Goal: Check status: Check status

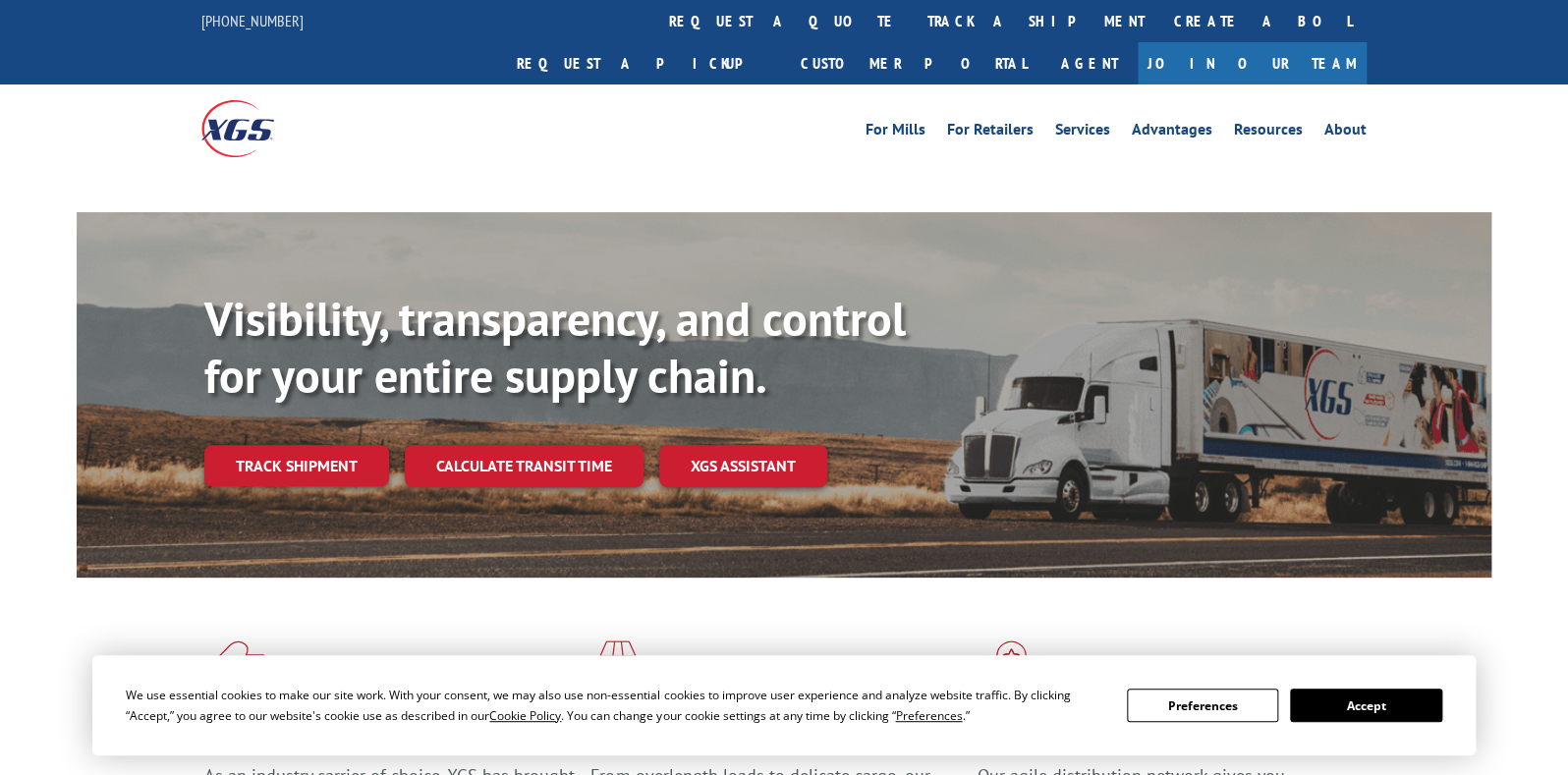
click at [30, 526] on div "Visibility, transparency, and control for your entire supply chain. Track shipm…" at bounding box center [784, 414] width 1568 height 404
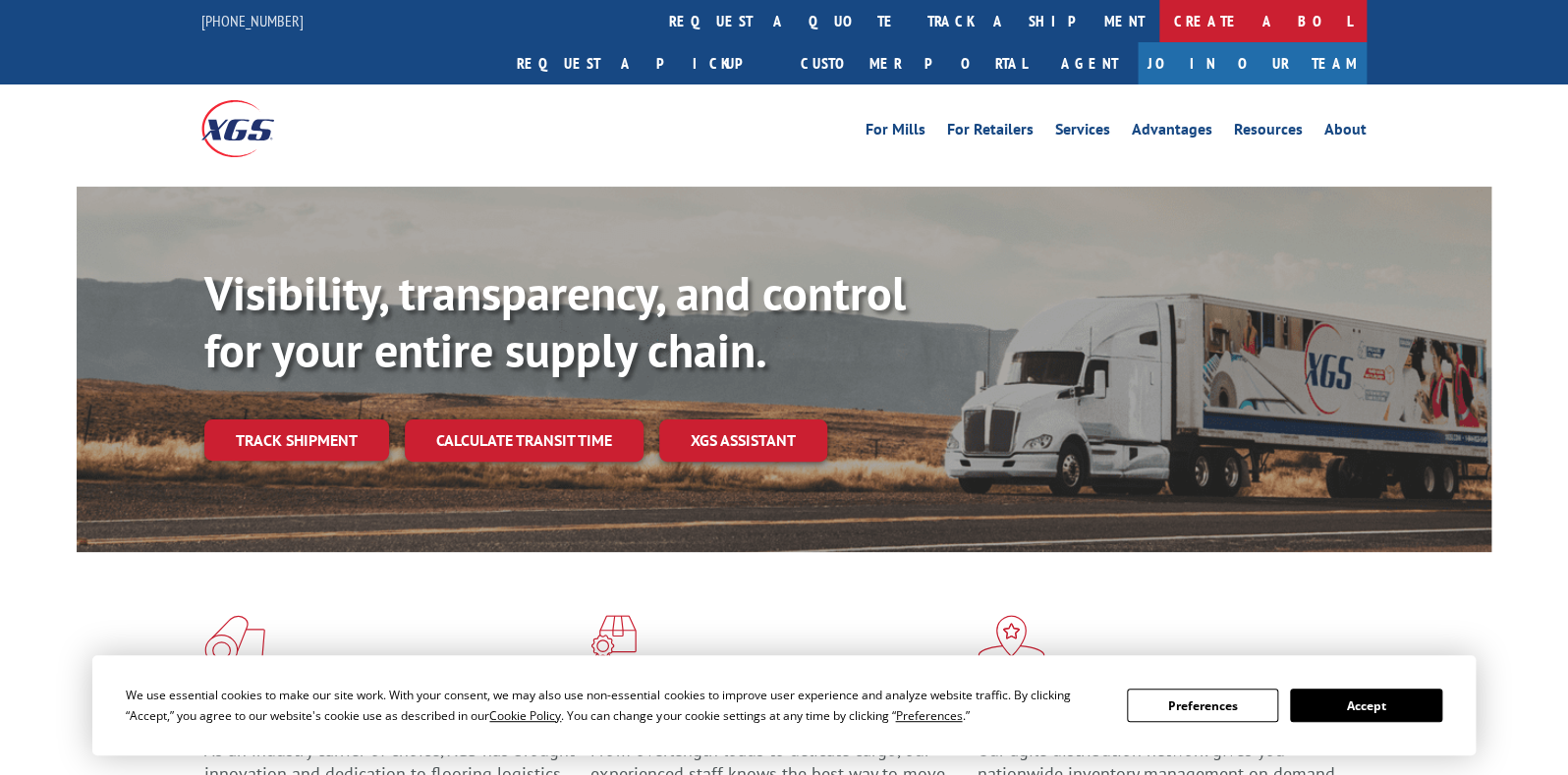
click at [1159, 22] on link "Create a BOL" at bounding box center [1263, 21] width 207 height 42
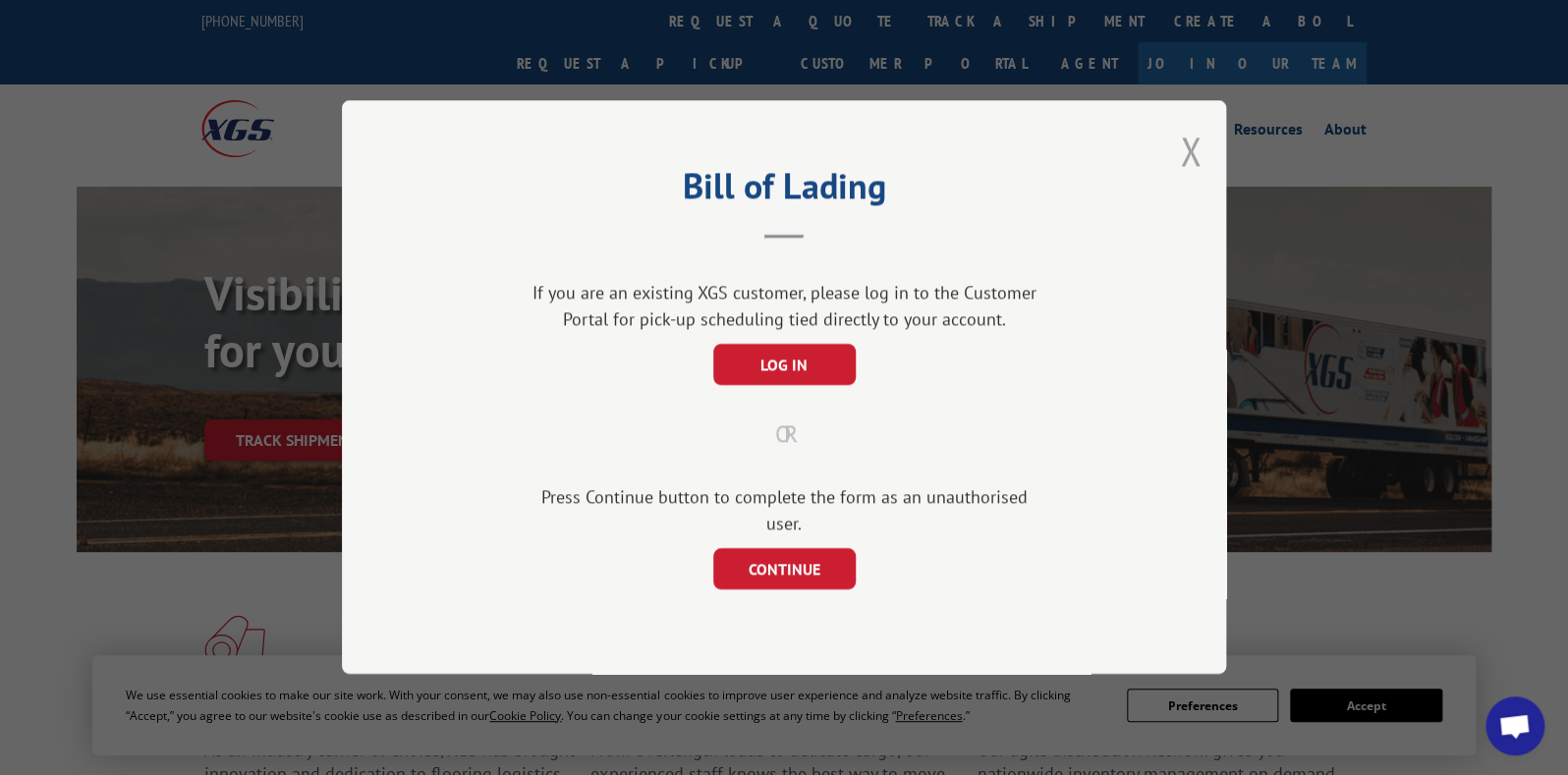
click at [1190, 170] on button "Close modal" at bounding box center [1191, 151] width 22 height 52
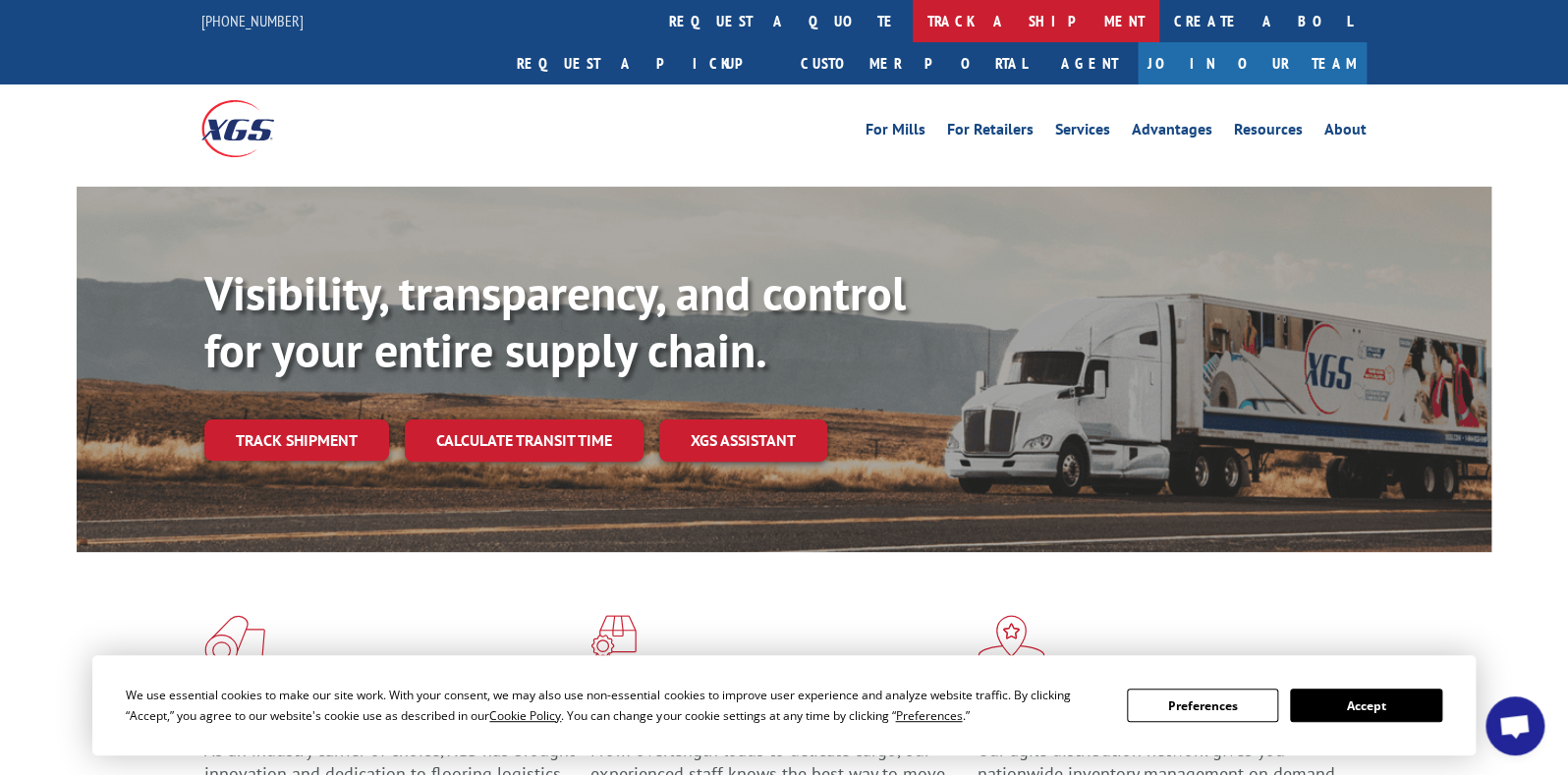
click at [913, 1] on link "track a shipment" at bounding box center [1035, 21] width 246 height 42
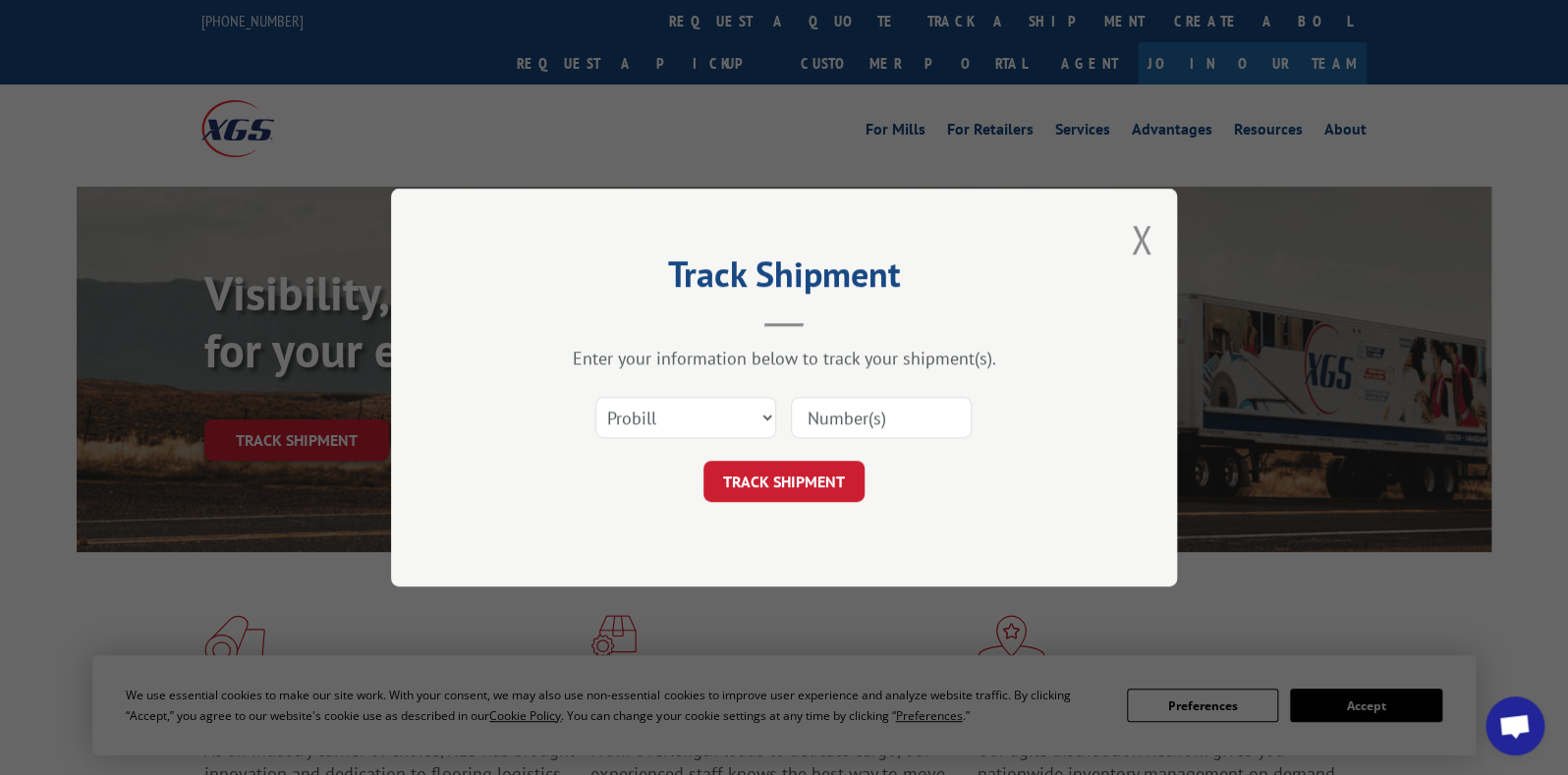
click at [856, 406] on input at bounding box center [881, 417] width 181 height 41
paste input "17402838"
type input "17402838"
click at [810, 487] on button "TRACK SHIPMENT" at bounding box center [784, 481] width 162 height 41
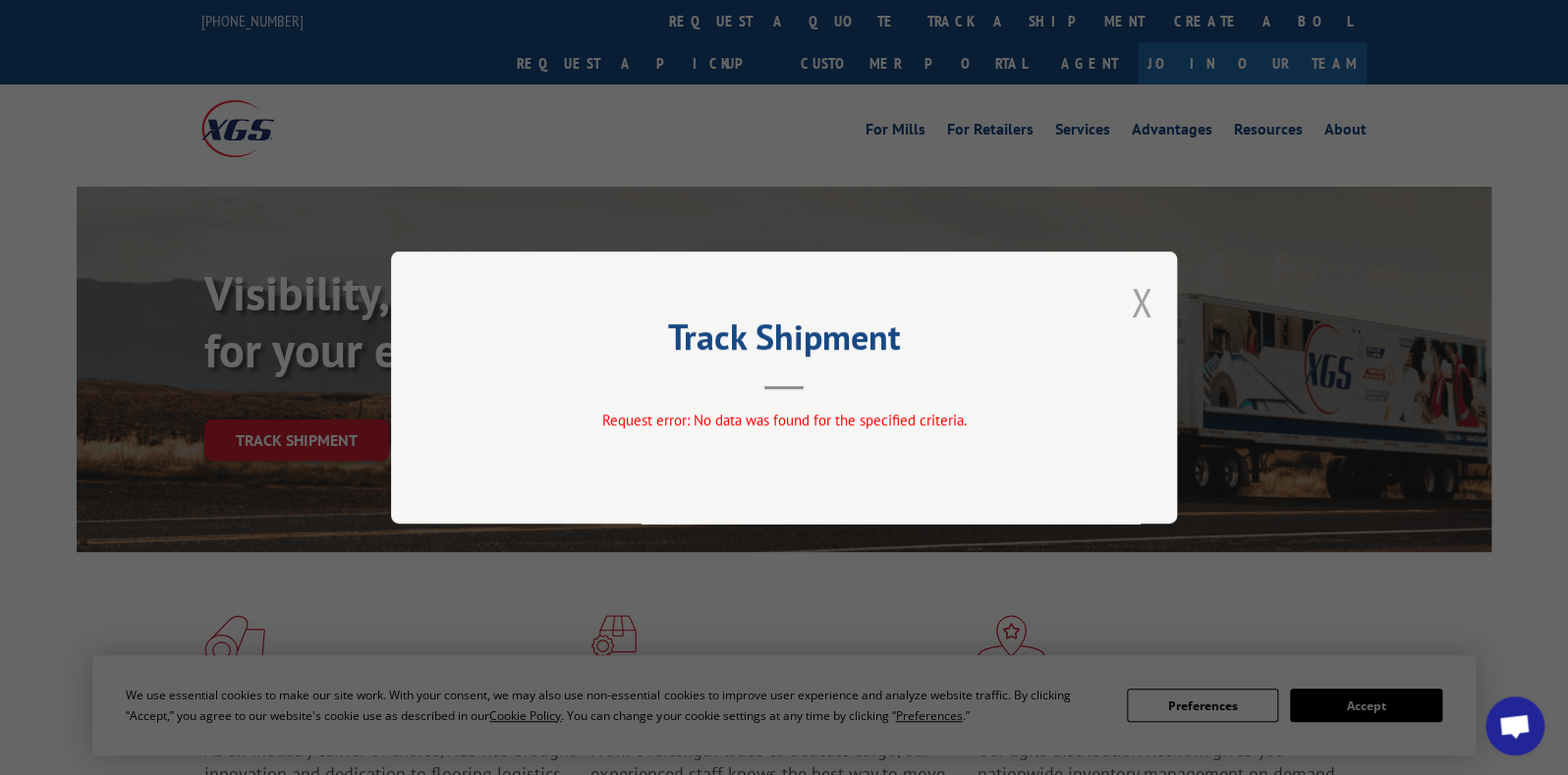
click at [1146, 301] on button "Close modal" at bounding box center [1142, 302] width 22 height 52
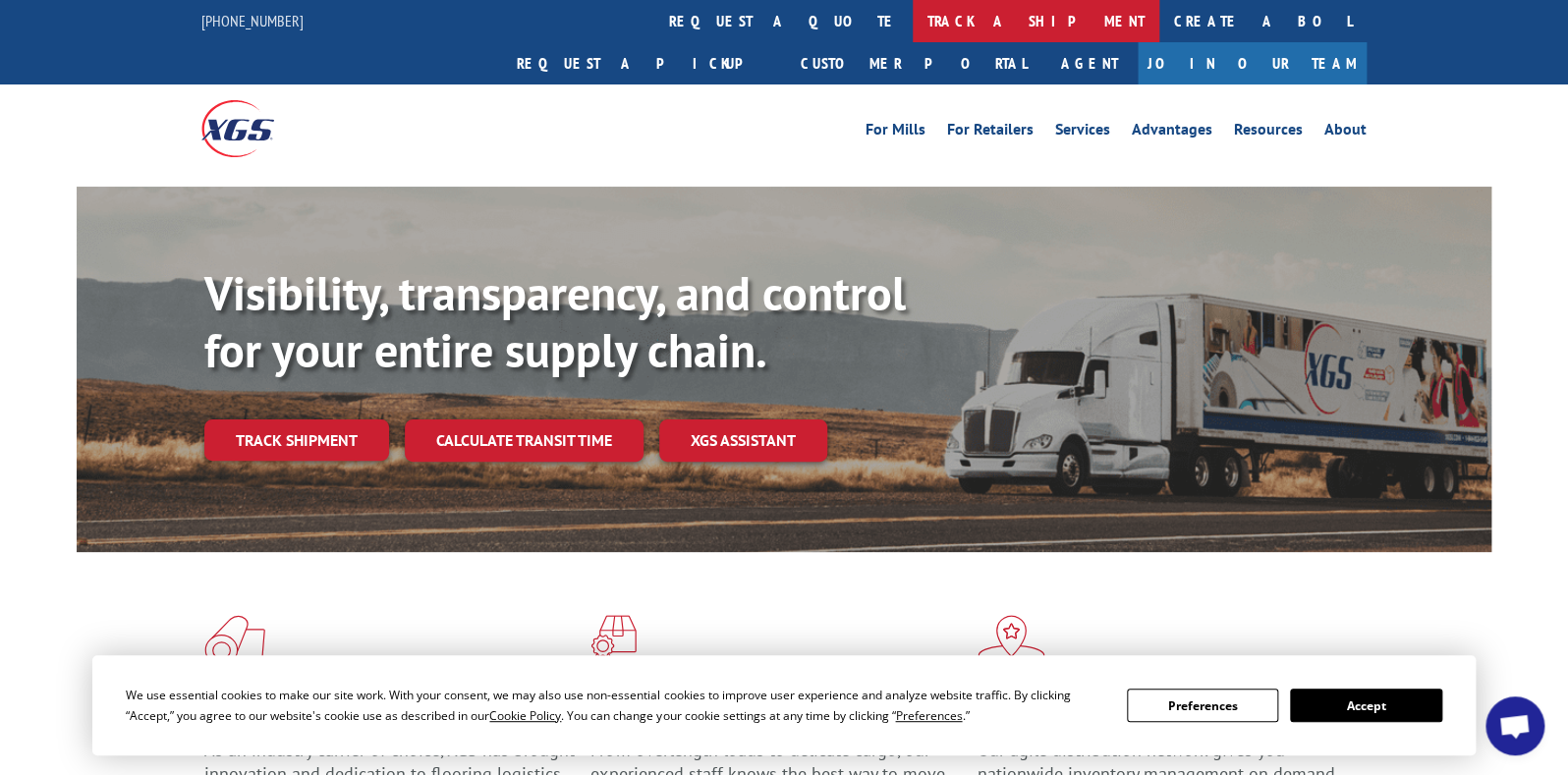
click at [913, 19] on link "track a shipment" at bounding box center [1035, 21] width 246 height 42
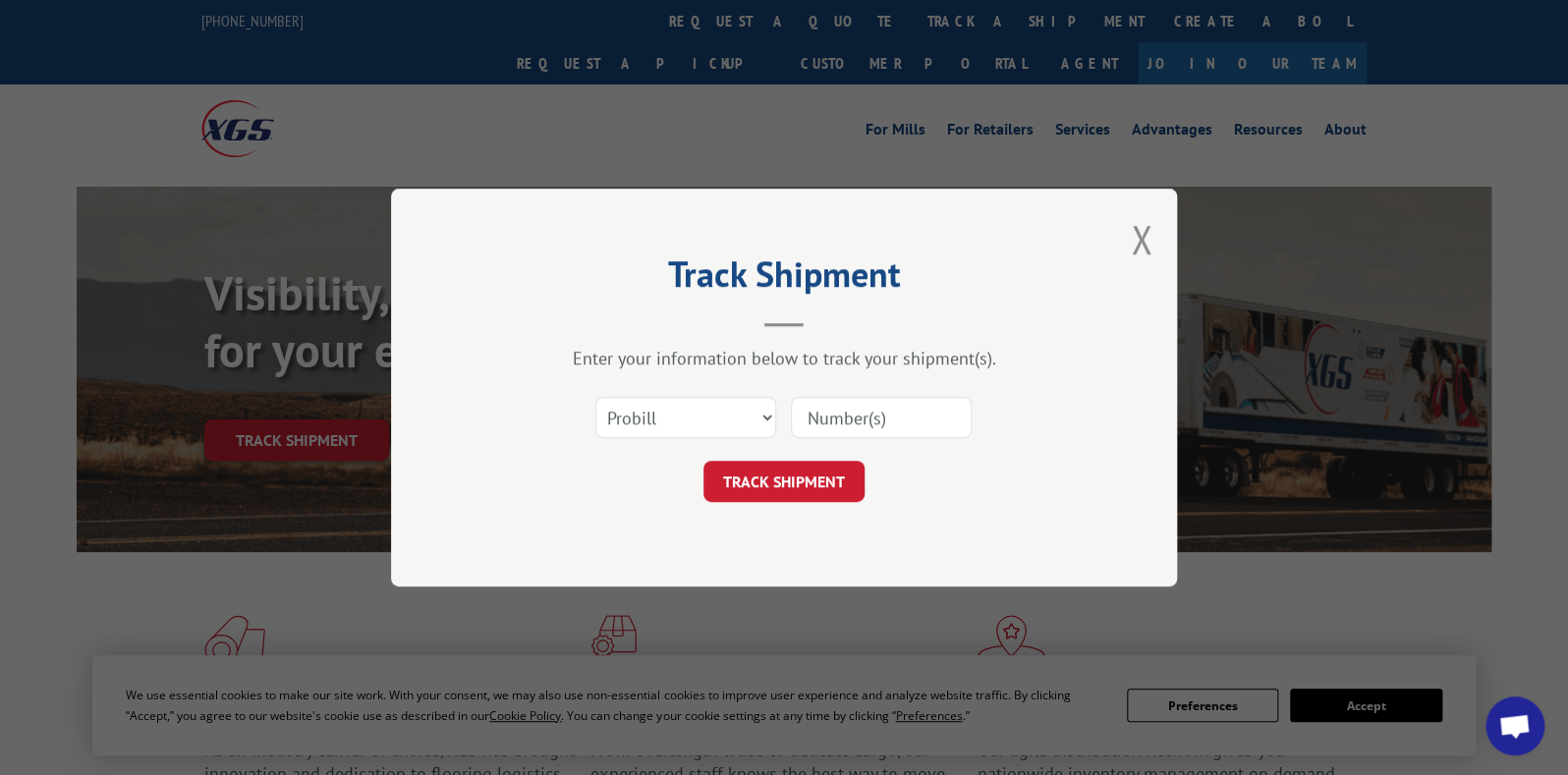
click at [856, 432] on input at bounding box center [881, 417] width 181 height 41
paste input "17401020"
type input "17401020"
click at [797, 467] on button "TRACK SHIPMENT" at bounding box center [784, 481] width 162 height 41
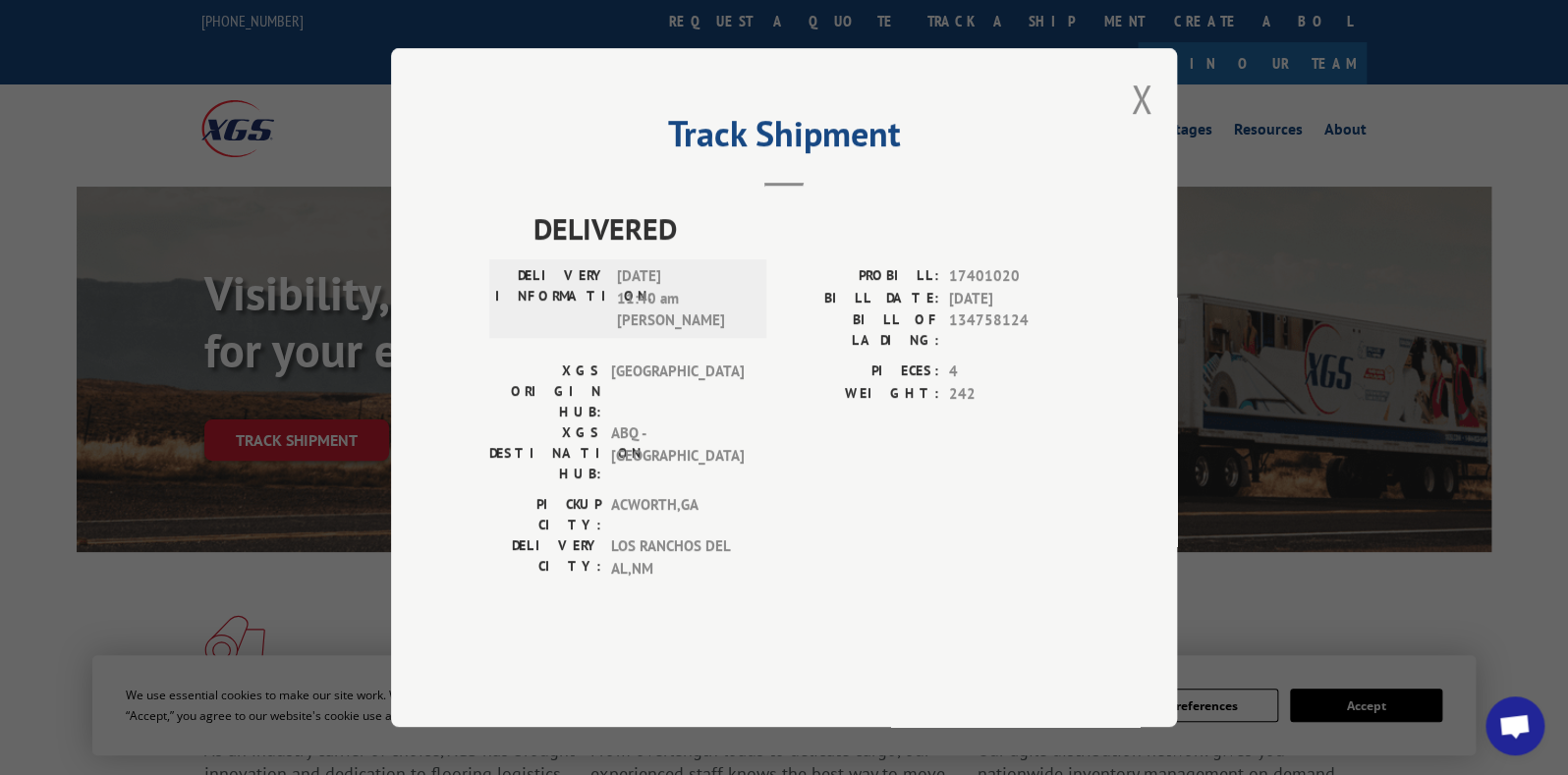
drag, startPoint x: 713, startPoint y: 311, endPoint x: 619, endPoint y: 325, distance: 95.0
click at [619, 325] on span "[DATE] 11:40 am [PERSON_NAME]" at bounding box center [682, 298] width 133 height 67
copy span "[DATE]"
click at [1123, 145] on div "Track Shipment DELIVERED DELIVERY INFORMATION: [DATE] 11:40 am [PERSON_NAME]: 1…" at bounding box center [784, 387] width 786 height 679
click at [1150, 125] on button "Close modal" at bounding box center [1142, 99] width 22 height 52
